Goal: Information Seeking & Learning: Learn about a topic

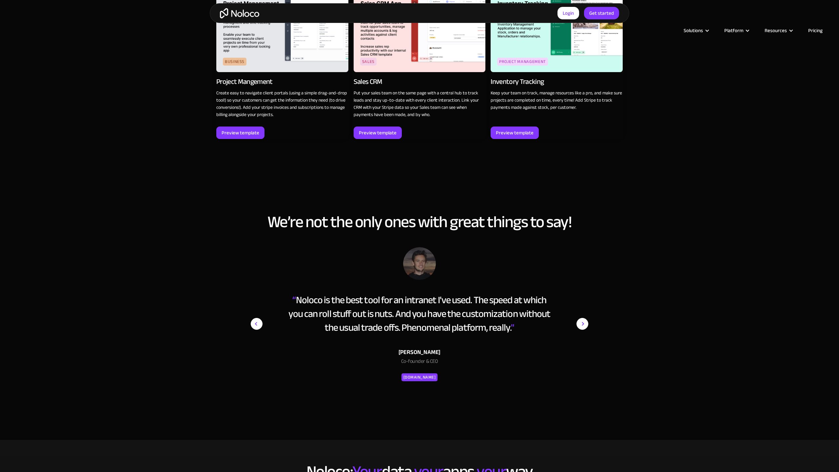
scroll to position [1260, 0]
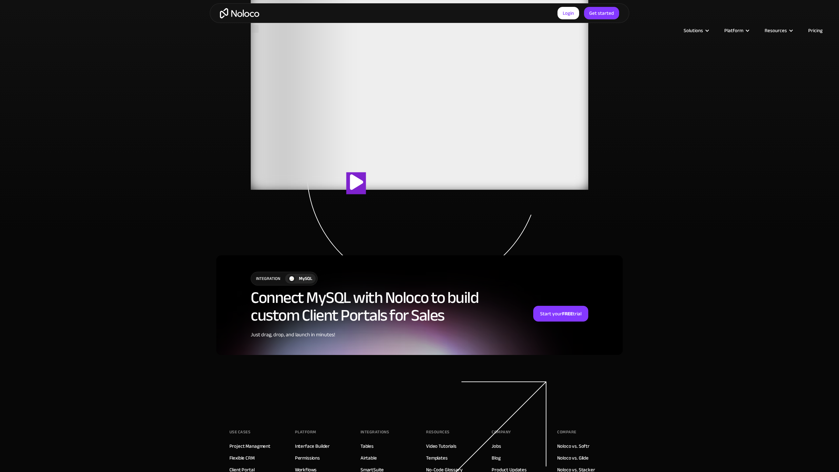
scroll to position [1355, 0]
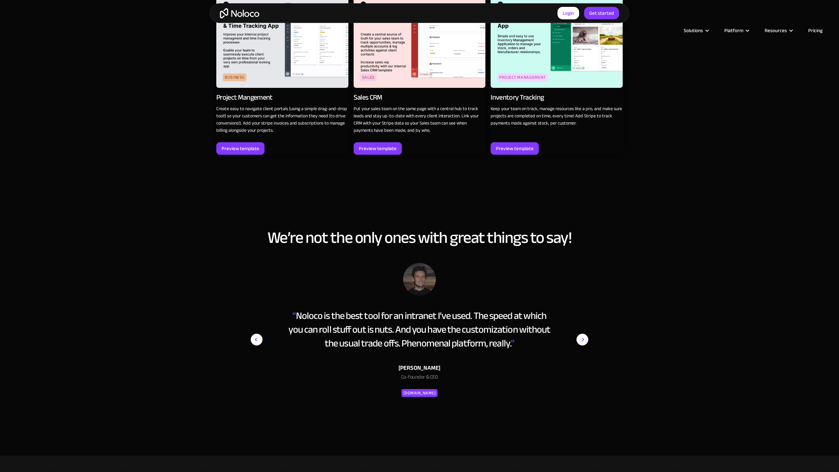
scroll to position [1260, 0]
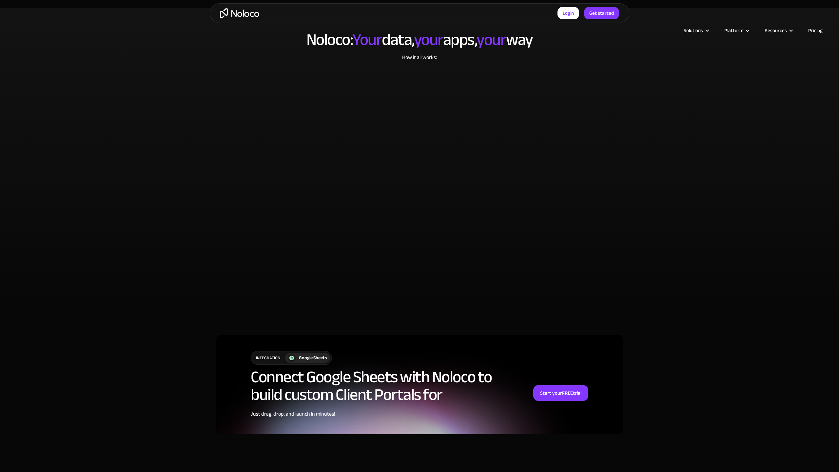
scroll to position [1554, 0]
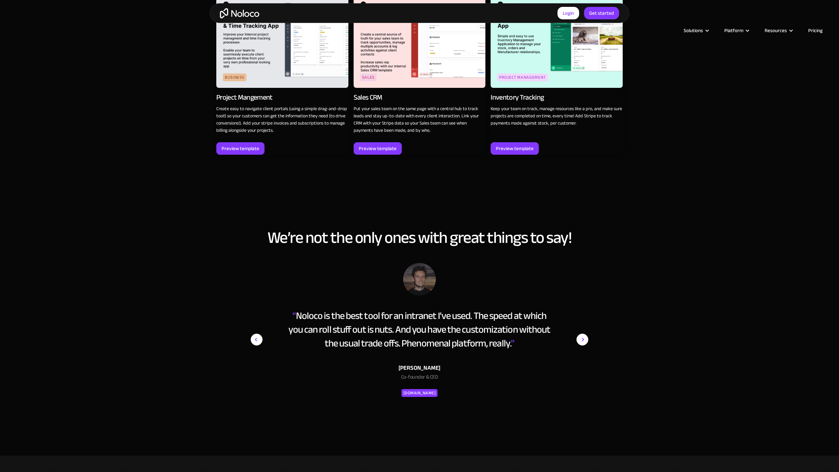
scroll to position [1260, 0]
